Goal: Entertainment & Leisure: Consume media (video, audio)

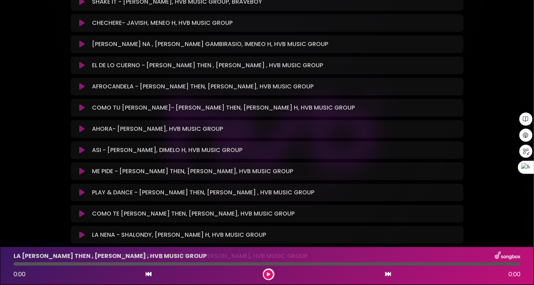
scroll to position [2329, 0]
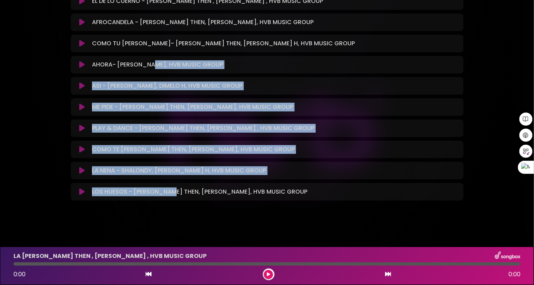
drag, startPoint x: 167, startPoint y: 215, endPoint x: 152, endPoint y: 67, distance: 149.4
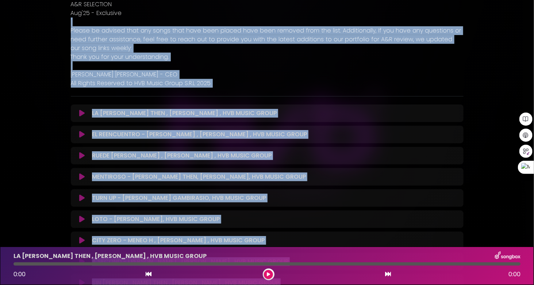
scroll to position [101, 0]
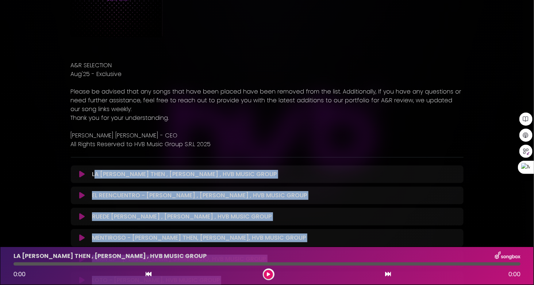
drag, startPoint x: 264, startPoint y: 189, endPoint x: 95, endPoint y: 176, distance: 170.0
copy div "LO IPSUMD - SITA CONS , ADIPI ELITS , DOE TEMPO INCID Utlabor Etdol... Magn Ali…"
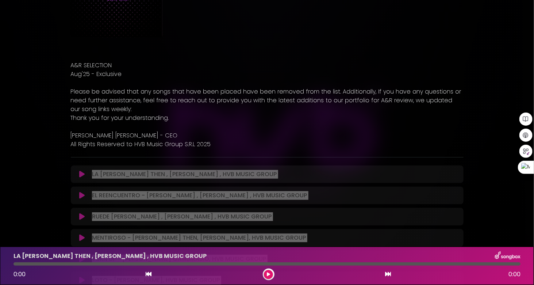
click at [77, 176] on button at bounding box center [82, 174] width 14 height 7
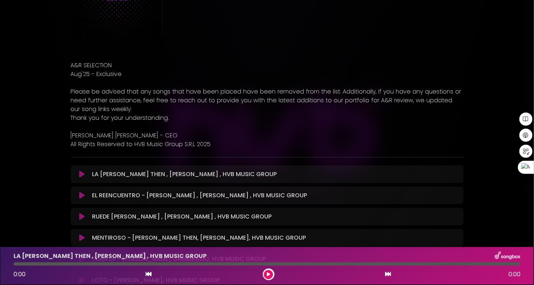
click at [79, 177] on div "LA [PERSON_NAME] THEN , [PERSON_NAME] , HVB MUSIC GROUP Loading Track..." at bounding box center [267, 174] width 384 height 9
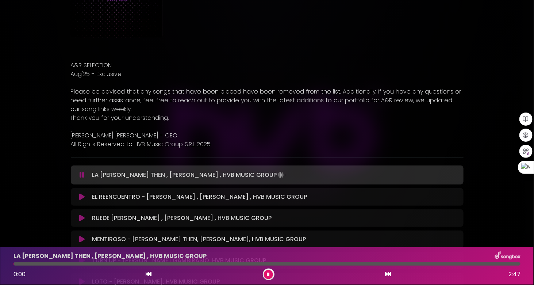
click at [82, 173] on icon at bounding box center [82, 174] width 5 height 7
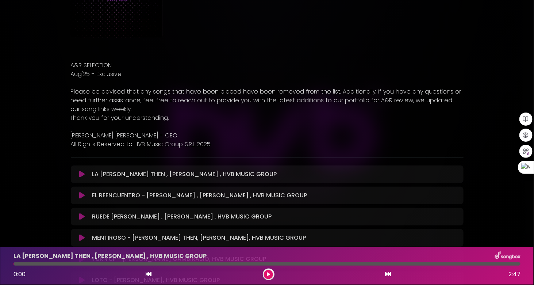
click at [83, 172] on icon at bounding box center [81, 174] width 5 height 7
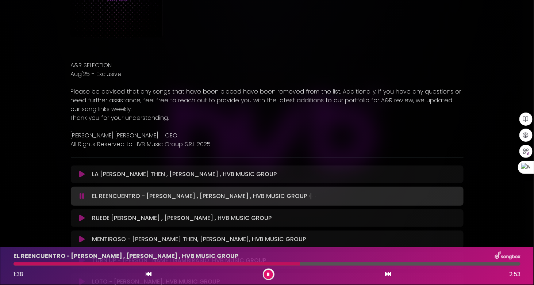
click at [264, 134] on p "[PERSON_NAME] [PERSON_NAME] - CEO" at bounding box center [267, 135] width 393 height 9
click at [271, 272] on button at bounding box center [268, 274] width 9 height 9
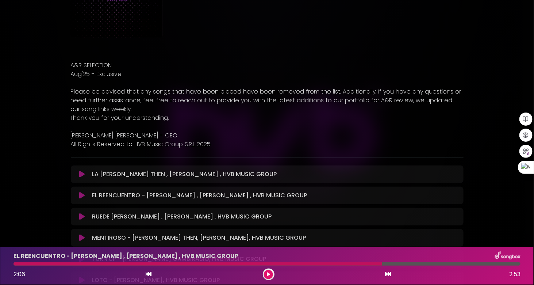
click at [271, 272] on button at bounding box center [268, 274] width 9 height 9
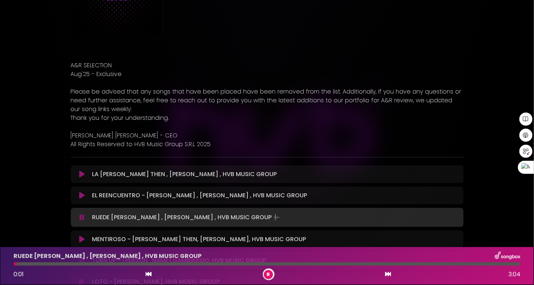
click at [84, 239] on icon at bounding box center [81, 239] width 5 height 7
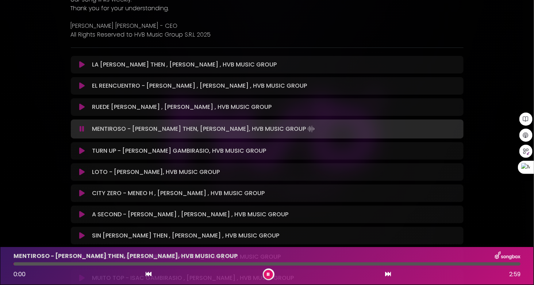
scroll to position [210, 0]
click at [83, 192] on icon at bounding box center [81, 193] width 5 height 7
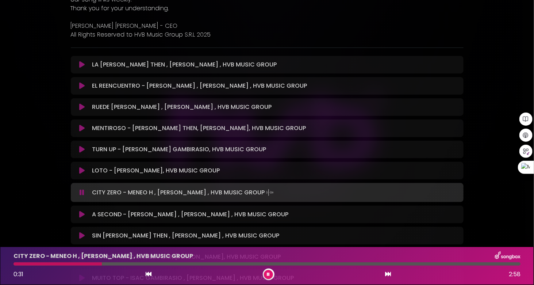
click at [270, 279] on div at bounding box center [269, 274] width 12 height 12
click at [269, 274] on icon at bounding box center [268, 274] width 3 height 4
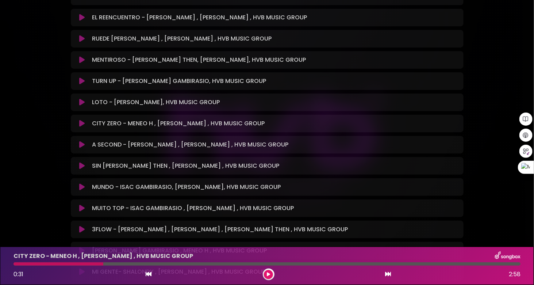
scroll to position [283, 0]
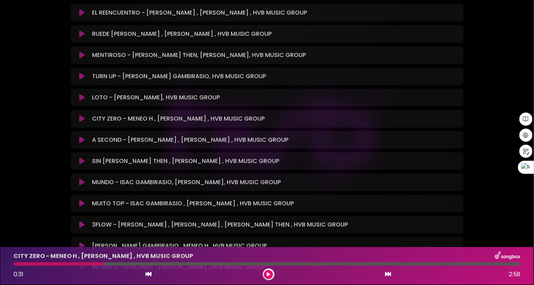
click at [80, 138] on icon at bounding box center [81, 139] width 5 height 7
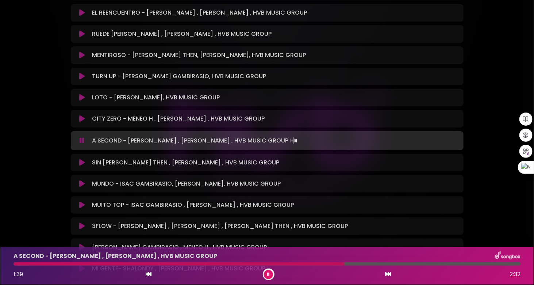
click at [81, 163] on icon at bounding box center [81, 162] width 5 height 7
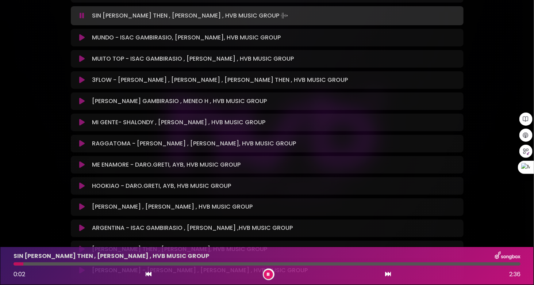
scroll to position [429, 0]
click at [80, 58] on icon at bounding box center [81, 58] width 5 height 7
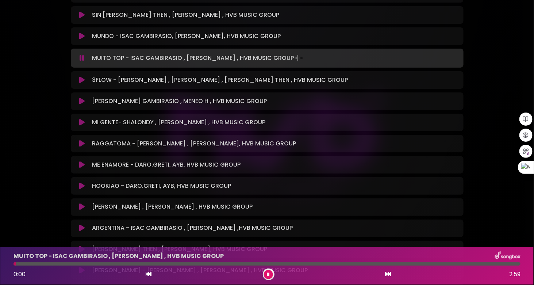
click at [81, 33] on icon at bounding box center [81, 36] width 5 height 7
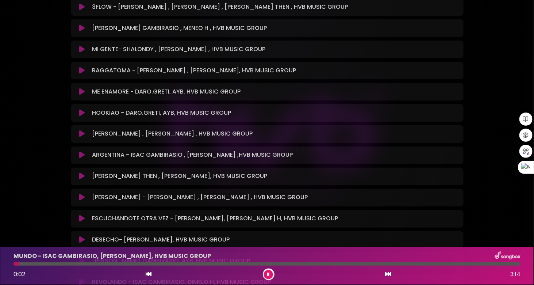
click at [83, 133] on icon at bounding box center [81, 133] width 5 height 7
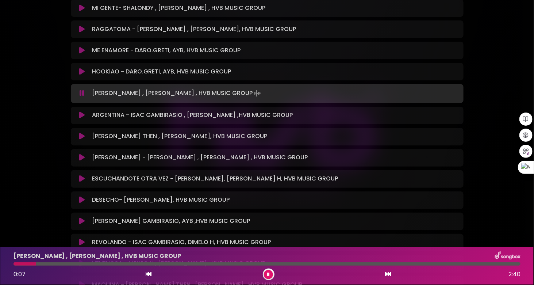
scroll to position [611, 0]
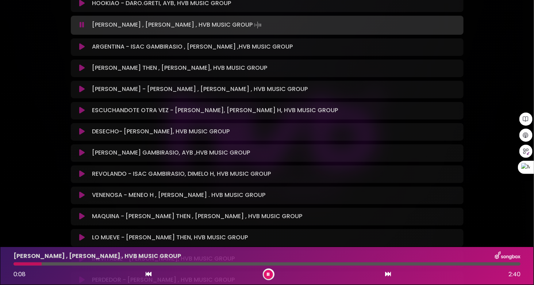
click at [85, 151] on icon at bounding box center [81, 152] width 5 height 7
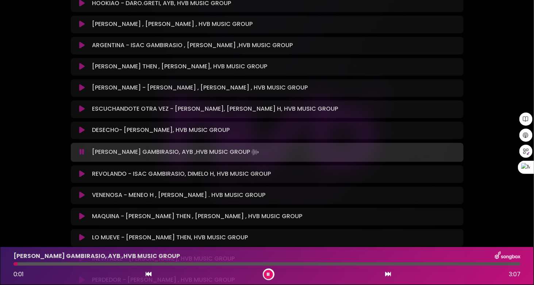
click at [41, 264] on div at bounding box center [267, 263] width 507 height 3
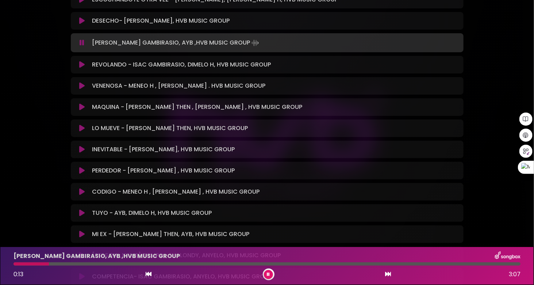
click at [81, 150] on icon at bounding box center [81, 149] width 5 height 7
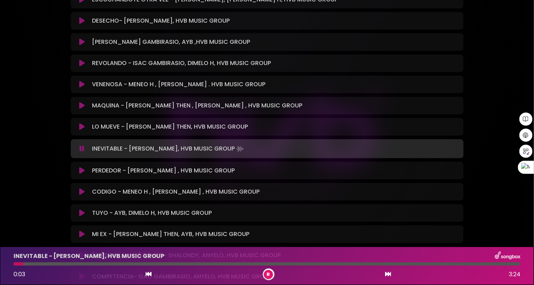
click at [81, 83] on icon at bounding box center [81, 84] width 5 height 7
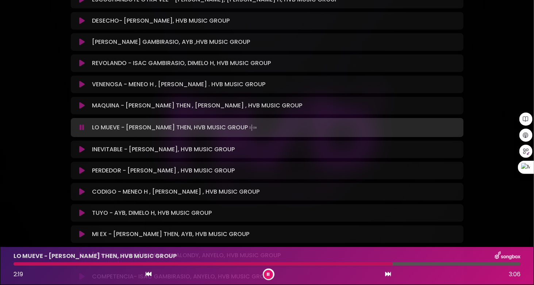
click at [389, 274] on icon at bounding box center [389, 274] width 6 height 6
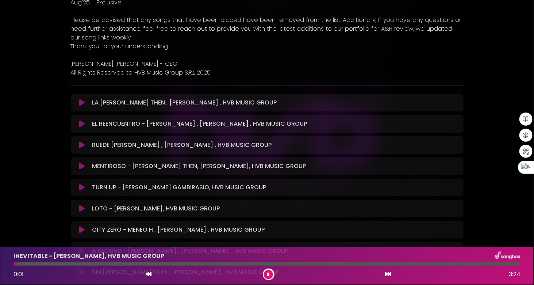
scroll to position [0, 0]
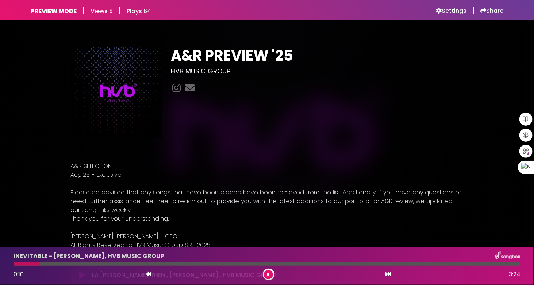
click at [271, 274] on button at bounding box center [268, 274] width 9 height 9
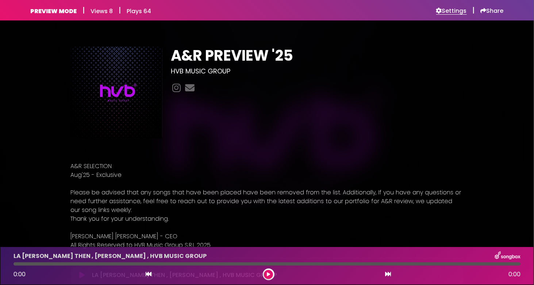
click at [457, 10] on h6 "Settings" at bounding box center [451, 10] width 31 height 7
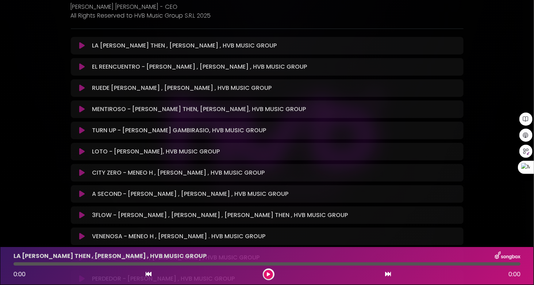
scroll to position [219, 0]
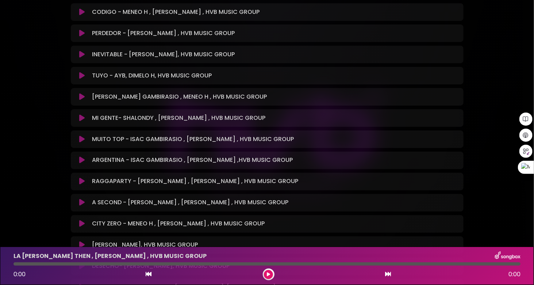
scroll to position [548, 0]
